Goal: Information Seeking & Learning: Learn about a topic

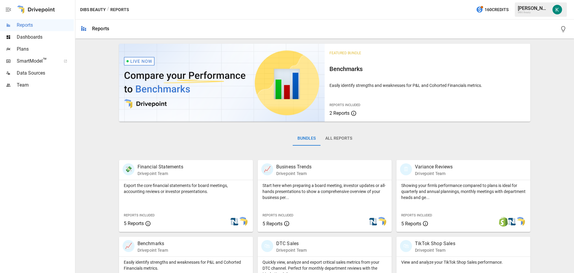
click at [99, 196] on div "Featured Bundle Benchmarks Easily identify strengths and weaknesses for P&L and…" at bounding box center [325, 251] width 494 height 420
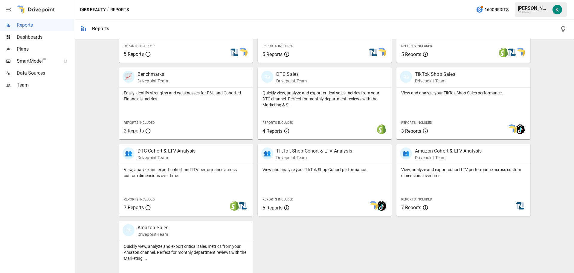
scroll to position [180, 0]
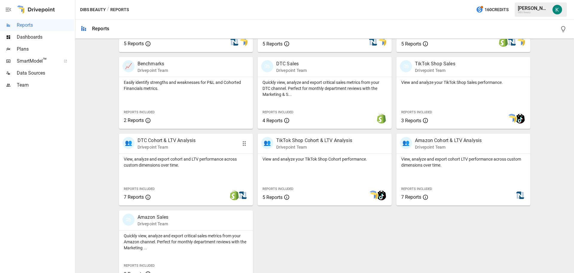
click at [167, 173] on div "View, analyze and export cohort and LTV performance across custom dimensions ov…" at bounding box center [186, 179] width 134 height 52
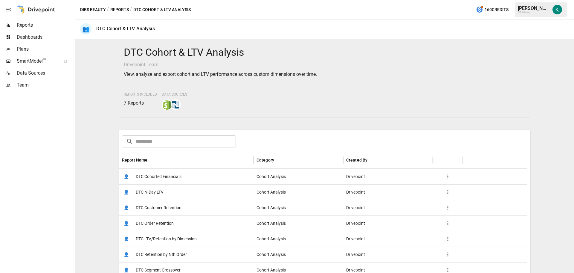
scroll to position [30, 0]
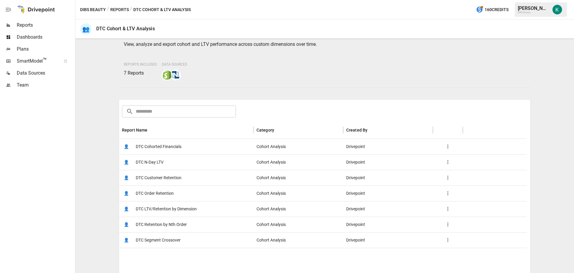
click at [160, 176] on span "DTC Customer Retention" at bounding box center [159, 177] width 46 height 15
click at [155, 146] on span "DTC Cohorted Financials" at bounding box center [159, 146] width 46 height 15
click at [95, 171] on div "DTC Cohort & LTV Analysis Drivepoint Team View, analyze and export cohort and L…" at bounding box center [325, 125] width 494 height 229
click at [168, 222] on span "DTC Retention by Nth Order" at bounding box center [161, 224] width 51 height 15
click at [115, 10] on button "Reports" at bounding box center [119, 9] width 19 height 7
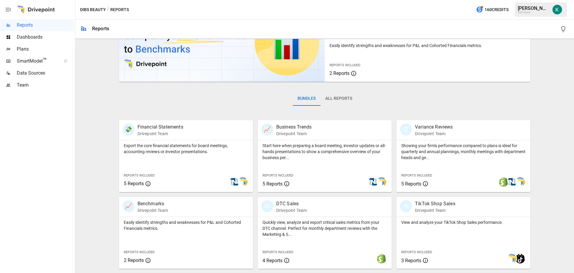
scroll to position [150, 0]
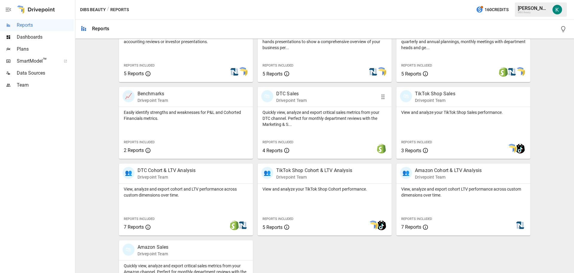
click at [324, 125] on p "Quickly view, analyze and export critical sales metrics from your DTC channel. …" at bounding box center [325, 118] width 124 height 18
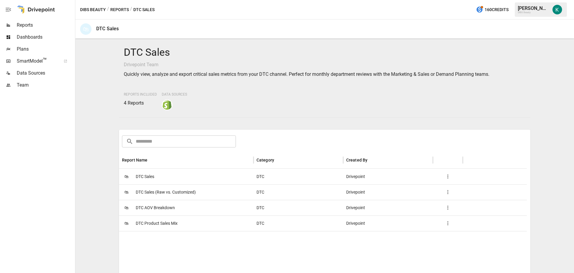
click at [150, 177] on span "DTC Sales" at bounding box center [145, 176] width 19 height 15
click at [96, 174] on div "DTC Sales Drivepoint Team Quickly view, analyze and export critical sales metri…" at bounding box center [325, 155] width 494 height 229
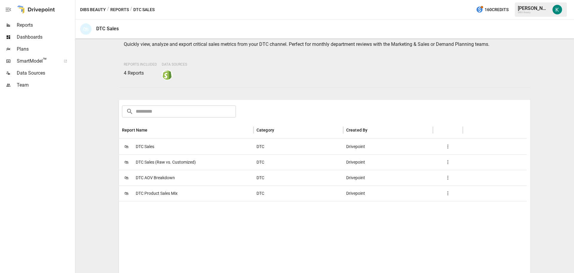
click at [153, 191] on span "DTC Product Sales Mix" at bounding box center [157, 193] width 42 height 15
drag, startPoint x: 149, startPoint y: 176, endPoint x: 145, endPoint y: 179, distance: 5.3
drag, startPoint x: 145, startPoint y: 179, endPoint x: 154, endPoint y: 164, distance: 17.4
click at [85, 164] on div "DTC Sales Drivepoint Team Quickly view, analyze and export critical sales metri…" at bounding box center [325, 125] width 494 height 229
click at [170, 177] on span "DTC AOV Breakdown" at bounding box center [155, 177] width 39 height 15
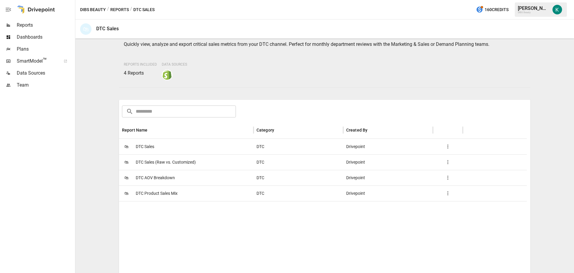
click at [113, 8] on button "Reports" at bounding box center [119, 9] width 19 height 7
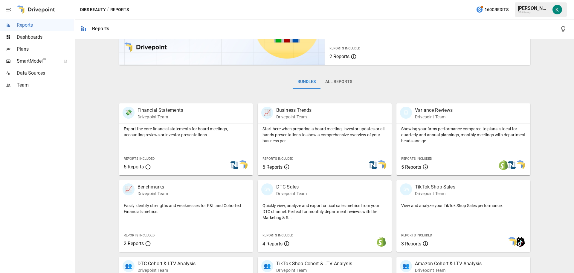
scroll to position [120, 0]
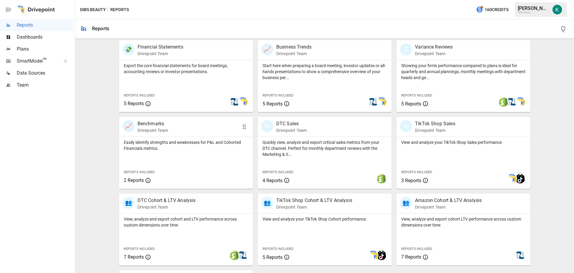
click at [195, 149] on p "Easily identify strengths and weaknesses for P&L and Cohorted Financials metric…" at bounding box center [186, 145] width 124 height 12
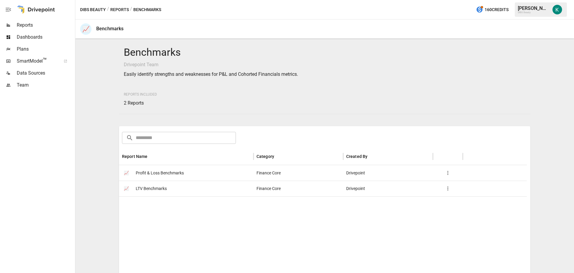
click at [160, 172] on span "Profit & Loss Benchmarks" at bounding box center [160, 172] width 48 height 15
click at [155, 190] on span "LTV Benchmarks" at bounding box center [151, 188] width 31 height 15
click at [127, 9] on button "Reports" at bounding box center [119, 9] width 19 height 7
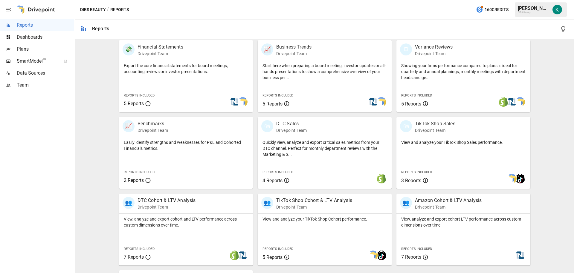
scroll to position [150, 0]
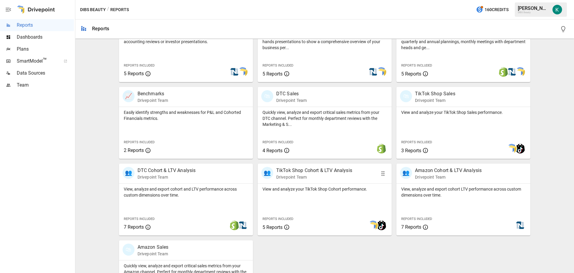
click at [332, 201] on div "View and analyze your TikTok Shop Cohort performance. Reports Included 5 Reports" at bounding box center [325, 209] width 134 height 52
